Goal: Task Accomplishment & Management: Use online tool/utility

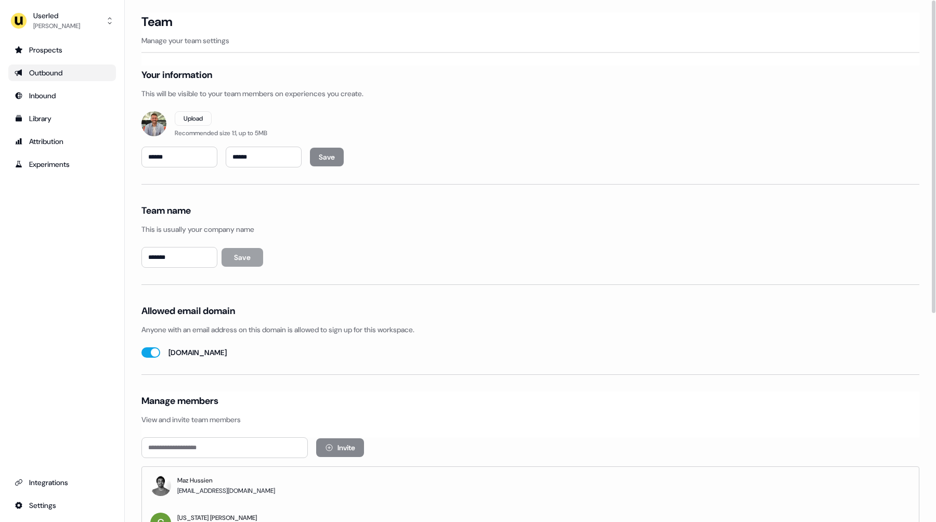
click at [41, 72] on div "Outbound" at bounding box center [62, 73] width 95 height 10
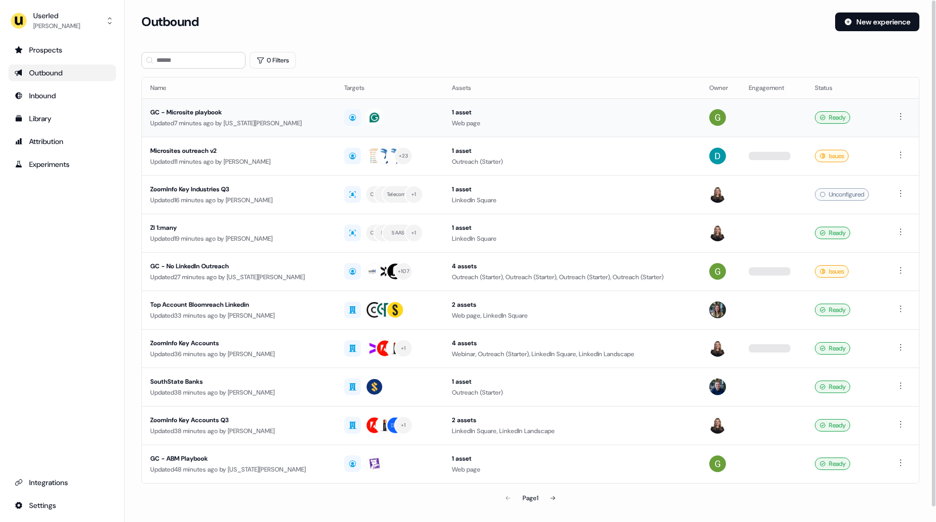
click at [247, 125] on div "Updated 7 minutes ago by [US_STATE][PERSON_NAME]" at bounding box center [238, 123] width 177 height 10
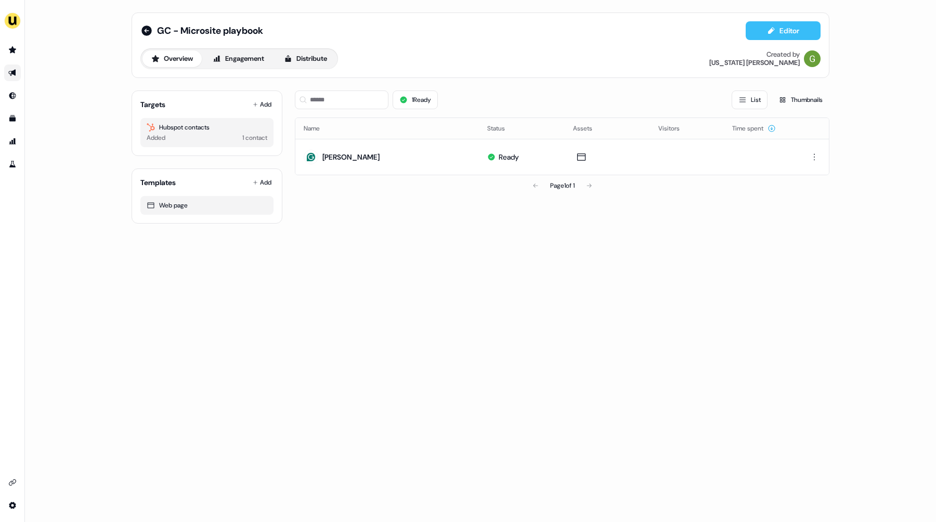
click at [780, 33] on button "Editor" at bounding box center [782, 30] width 75 height 19
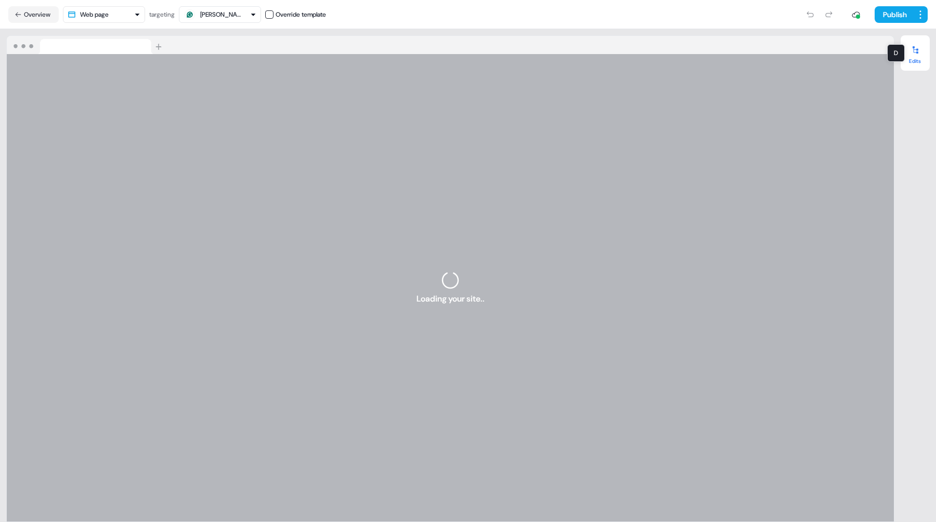
click at [920, 55] on div at bounding box center [915, 50] width 17 height 17
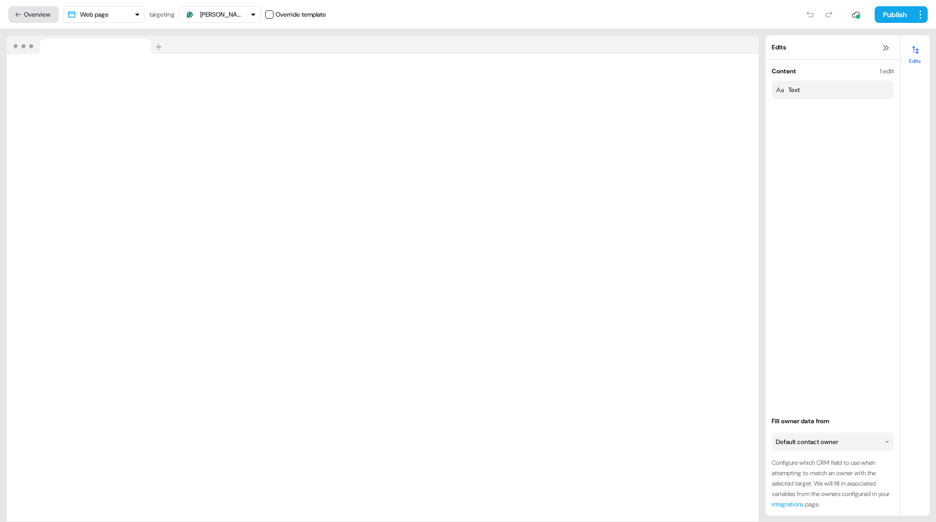
click at [33, 17] on button "Overview" at bounding box center [33, 14] width 50 height 17
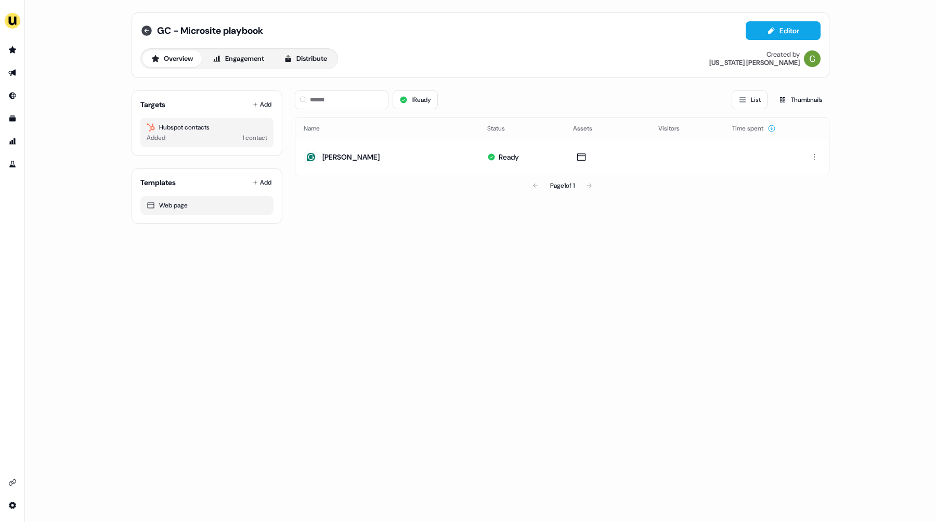
click at [142, 32] on icon at bounding box center [146, 30] width 10 height 10
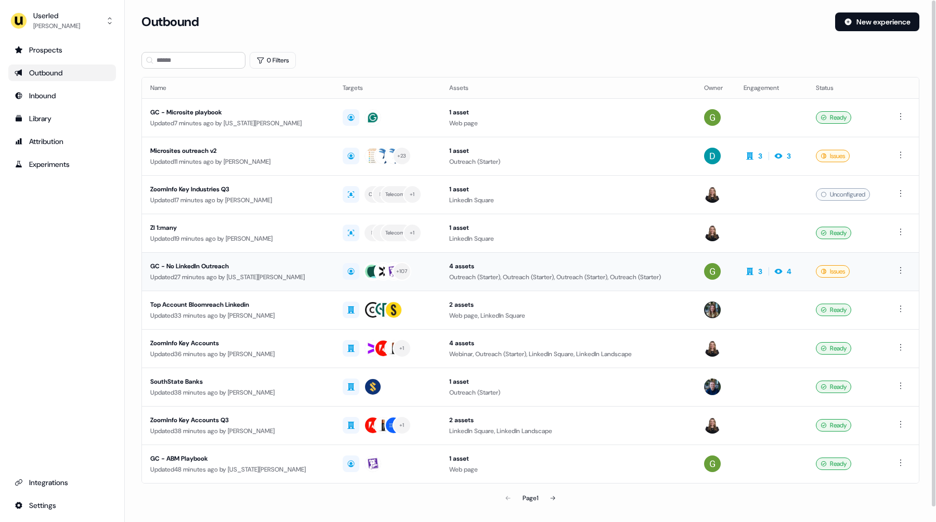
click at [267, 285] on td "GC - No LinkedIn Outreach Updated 27 minutes ago by [US_STATE][PERSON_NAME]" at bounding box center [238, 271] width 192 height 38
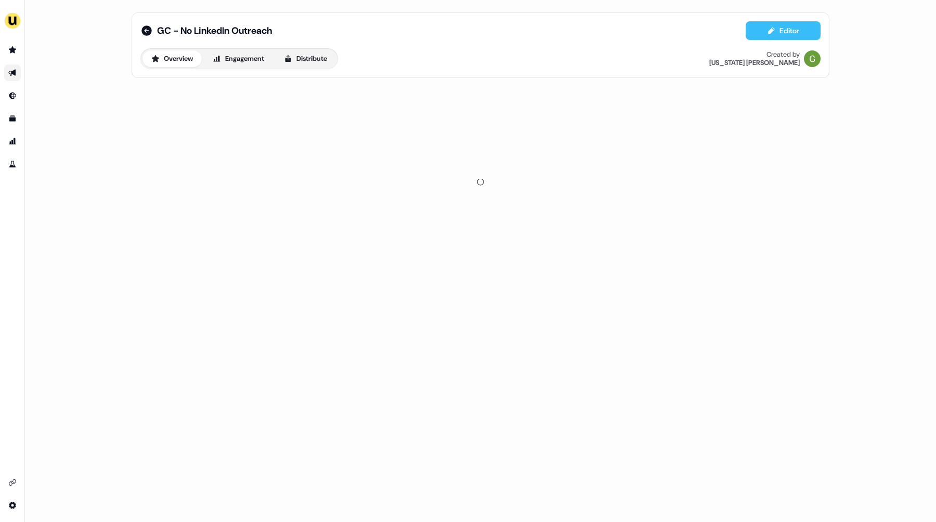
click at [782, 27] on button "Editor" at bounding box center [782, 30] width 75 height 19
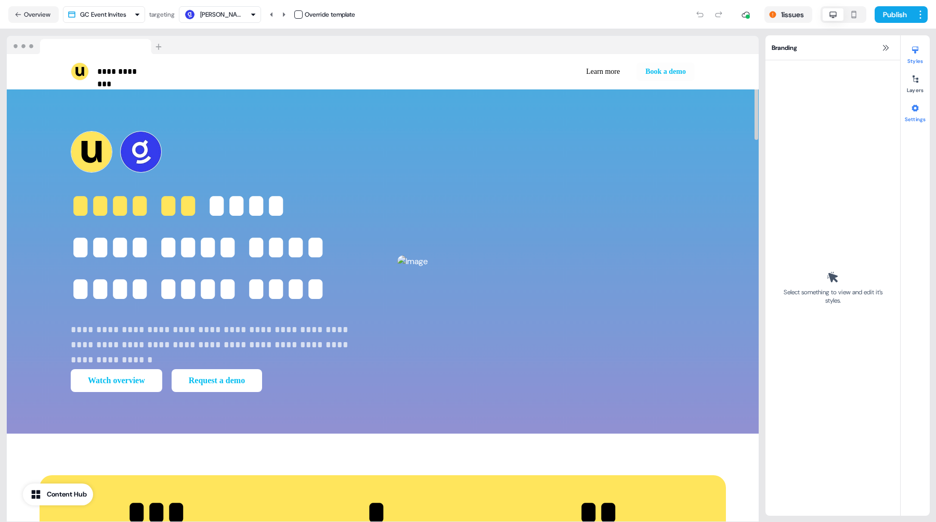
click at [917, 113] on div at bounding box center [915, 108] width 17 height 17
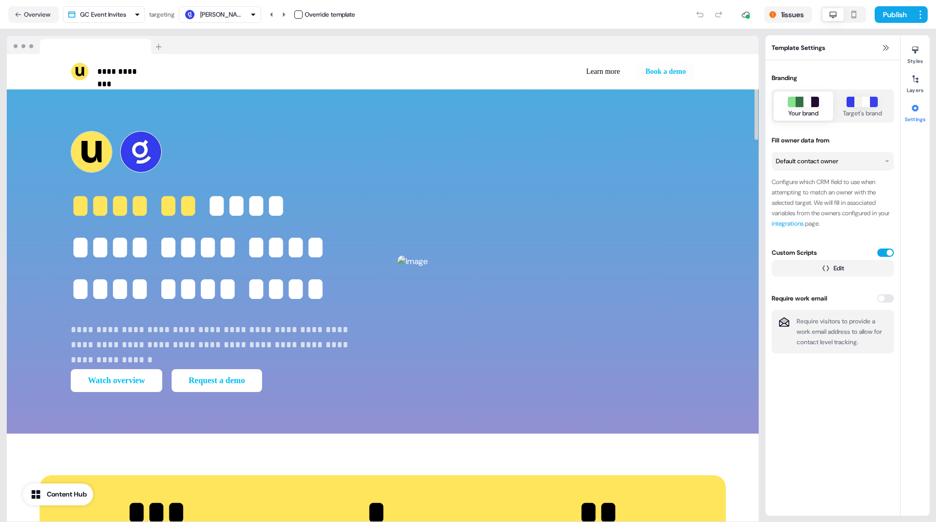
click at [491, 25] on nav "Overview GC Event Invites targeting [PERSON_NAME] Override template 1 issues Pu…" at bounding box center [468, 14] width 936 height 29
click at [433, 20] on div "1 issues Publish" at bounding box center [641, 14] width 572 height 21
click at [873, 400] on div "Template Settings Branding Your brand Target's brand Fill owner data from Defau…" at bounding box center [832, 275] width 135 height 480
